Goal: Task Accomplishment & Management: Use online tool/utility

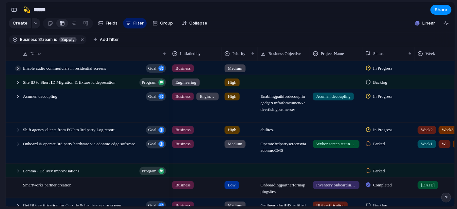
click at [20, 71] on div at bounding box center [18, 68] width 6 height 6
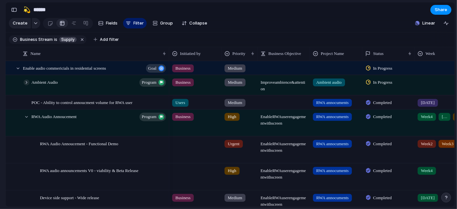
click at [25, 85] on div at bounding box center [27, 83] width 6 height 6
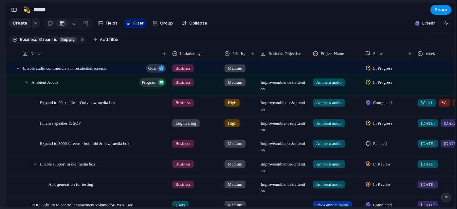
click at [383, 126] on span "In Progress" at bounding box center [382, 123] width 19 height 7
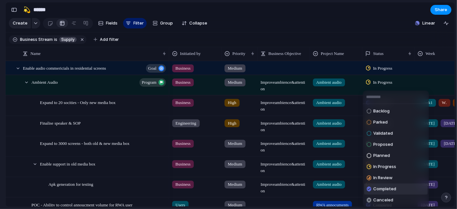
click at [383, 187] on span "Completed" at bounding box center [384, 189] width 23 height 7
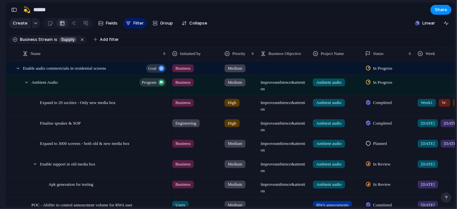
click at [385, 147] on span "Planned" at bounding box center [380, 143] width 14 height 7
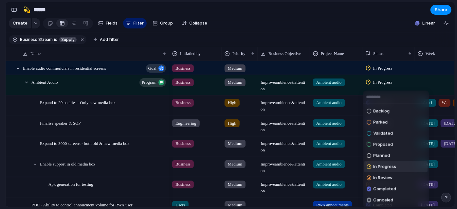
click at [389, 166] on span "In Progress" at bounding box center [384, 167] width 23 height 7
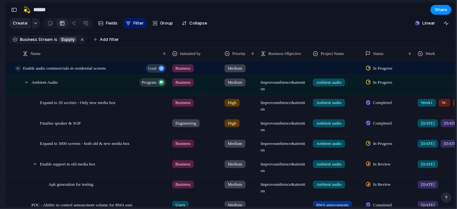
click at [19, 71] on div at bounding box center [18, 68] width 6 height 6
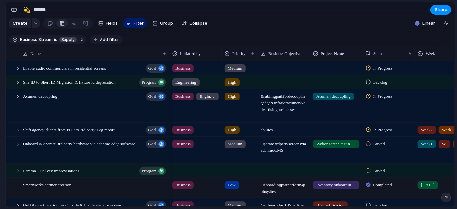
click at [116, 44] on button "Add filter" at bounding box center [106, 39] width 33 height 9
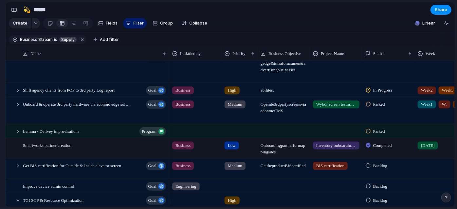
scroll to position [40, 0]
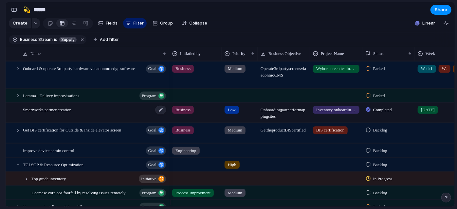
click at [46, 113] on span "Smartworks partner creation" at bounding box center [47, 109] width 48 height 8
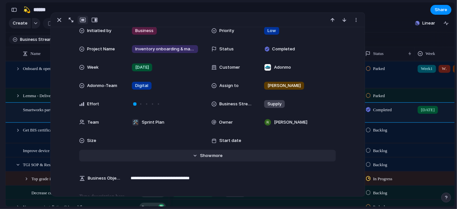
click at [208, 150] on button "Hide Show more" at bounding box center [207, 156] width 257 height 12
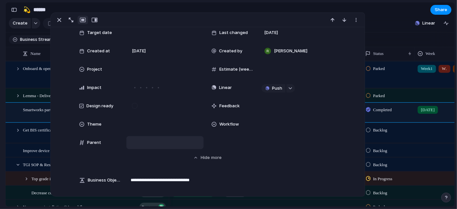
click at [154, 141] on div at bounding box center [164, 142] width 71 height 7
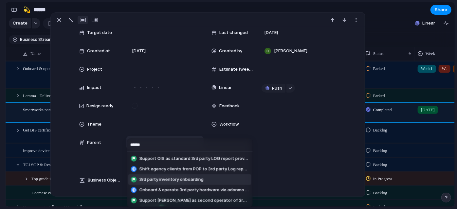
type input "******"
click at [207, 175] on li "3rd party inventory onboarding" at bounding box center [189, 179] width 123 height 10
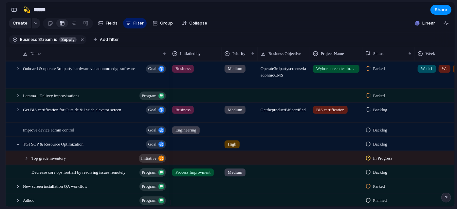
click at [0, 116] on section "🛠️ Sprint Plan Projects 🍎 June- Digital Plan 🧊 July Test 🤖 Week2 🍎 July- Supply…" at bounding box center [36, 102] width 72 height 102
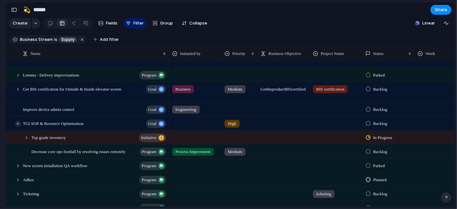
click at [19, 127] on div at bounding box center [18, 124] width 6 height 6
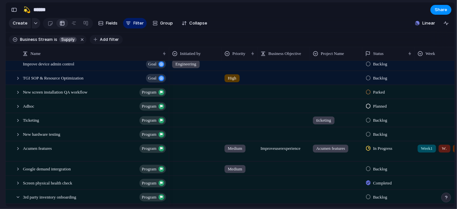
click at [107, 43] on span "Add filter" at bounding box center [109, 40] width 19 height 6
click at [17, 123] on div at bounding box center [18, 120] width 6 height 6
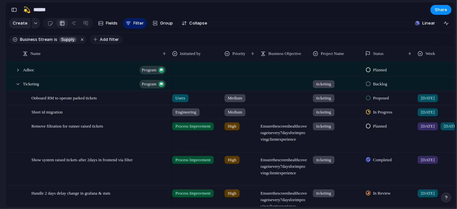
drag, startPoint x: 111, startPoint y: 37, endPoint x: 113, endPoint y: 41, distance: 4.3
click at [113, 41] on header "💫 ****** Share Create Fields Filter Group Zoom Collapse Linear Business Stream …" at bounding box center [230, 24] width 449 height 45
click at [113, 41] on span "Add filter" at bounding box center [109, 40] width 19 height 6
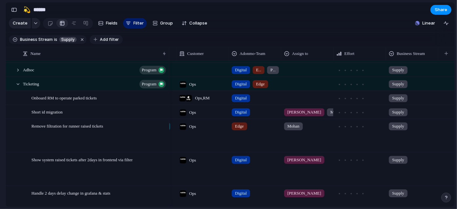
click at [100, 41] on span "Add filter" at bounding box center [109, 40] width 19 height 6
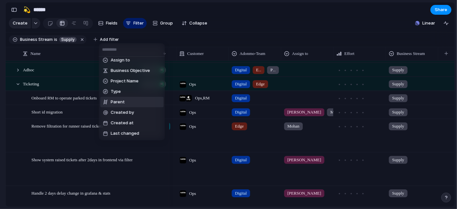
click at [143, 104] on li "Parent" at bounding box center [131, 102] width 63 height 10
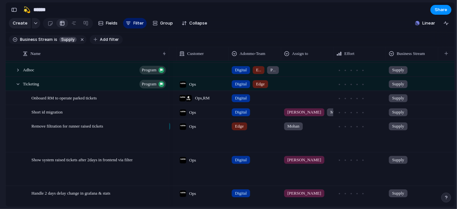
click at [100, 43] on span "Add filter" at bounding box center [109, 40] width 19 height 6
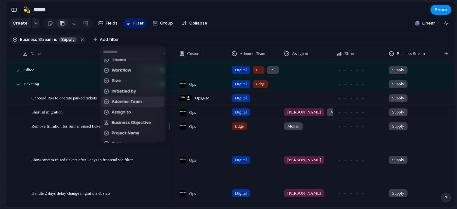
click at [136, 98] on li "Adonmo-Team" at bounding box center [132, 102] width 63 height 10
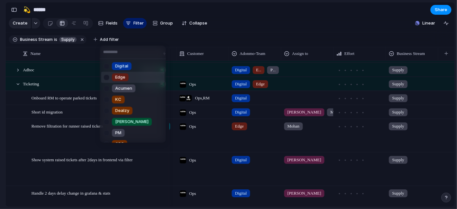
click at [125, 80] on span "Edge" at bounding box center [120, 77] width 10 height 7
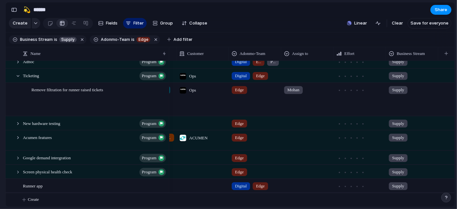
click at [0, 104] on section "🛠️ Sprint Plan Projects 🍎 June- Digital Plan 🧊 July Test 🤖 Week2 🍎 July- Supply…" at bounding box center [36, 102] width 72 height 102
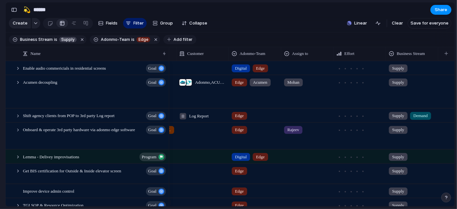
click at [174, 42] on span "Add filter" at bounding box center [182, 40] width 19 height 6
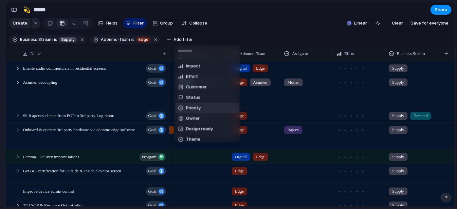
click at [214, 106] on li "Priority" at bounding box center [206, 108] width 63 height 10
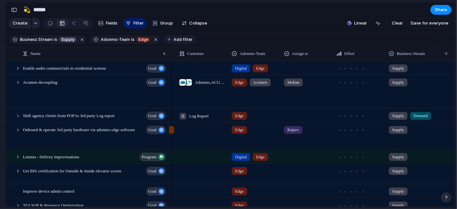
click at [188, 41] on button "Add filter" at bounding box center [179, 39] width 33 height 9
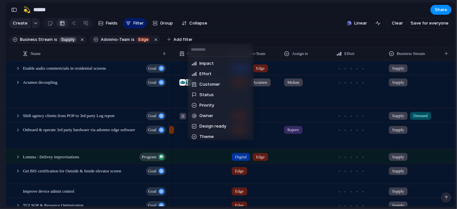
scroll to position [53, 0]
click at [226, 96] on li "Status" at bounding box center [220, 94] width 63 height 10
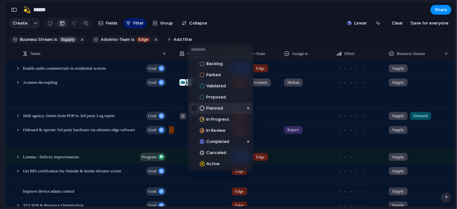
click at [194, 111] on div at bounding box center [194, 109] width 6 height 6
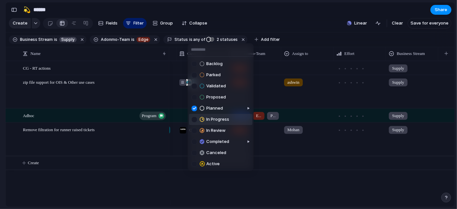
click at [195, 117] on div at bounding box center [194, 120] width 6 height 6
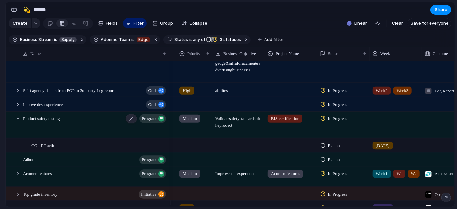
scroll to position [55, 0]
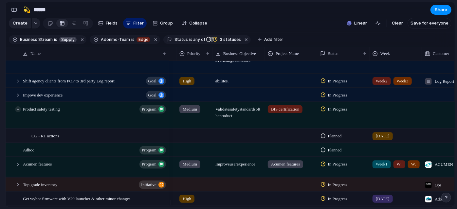
click at [19, 112] on div at bounding box center [18, 109] width 6 height 6
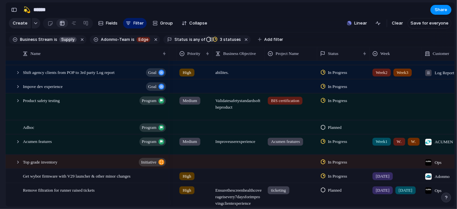
scroll to position [93, 0]
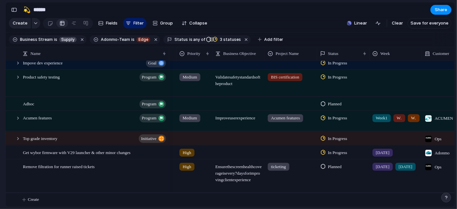
click at [0, 112] on section "🛠️ Sprint Plan Projects 🍎 June- Digital Plan 🧊 July Test 🤖 Week2 🍎 July- Supply…" at bounding box center [36, 102] width 72 height 102
click at [18, 118] on div at bounding box center [18, 118] width 6 height 6
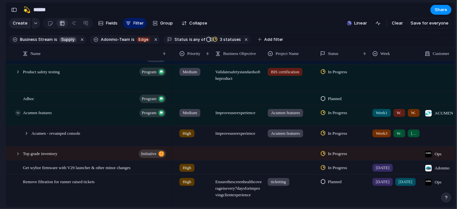
click at [18, 116] on div at bounding box center [18, 113] width 6 height 6
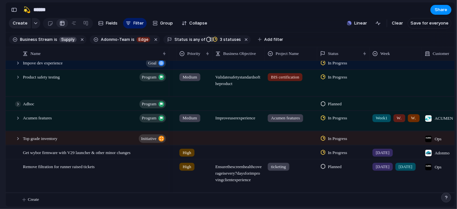
click at [16, 104] on div at bounding box center [18, 104] width 6 height 6
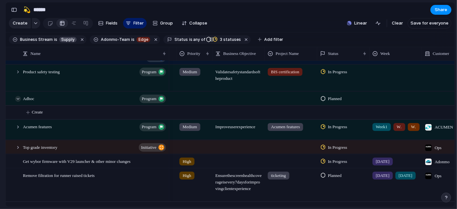
click at [16, 102] on div at bounding box center [18, 99] width 6 height 6
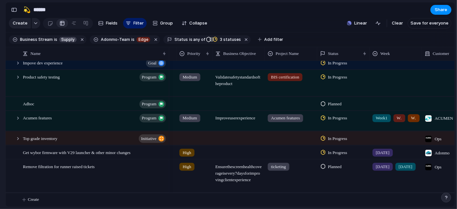
click at [0, 136] on section "🛠️ Sprint Plan Projects 🍎 June- Digital Plan 🧊 July Test 🤖 Week2 🍎 July- Supply…" at bounding box center [36, 102] width 72 height 102
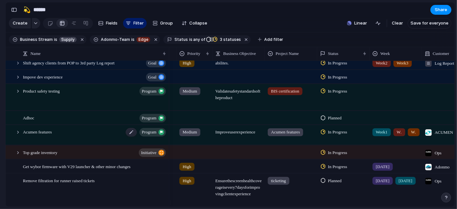
scroll to position [0, 0]
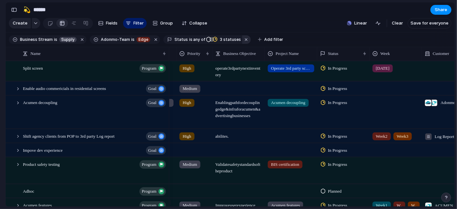
click at [242, 40] on button "button" at bounding box center [246, 39] width 9 height 9
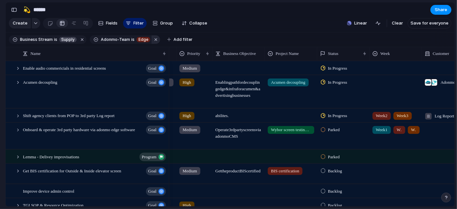
click at [152, 44] on button "button" at bounding box center [156, 39] width 9 height 9
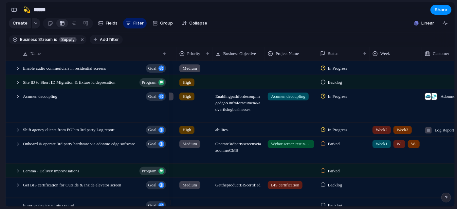
click at [104, 43] on span "Add filter" at bounding box center [109, 40] width 19 height 6
